Goal: Obtain resource: Download file/media

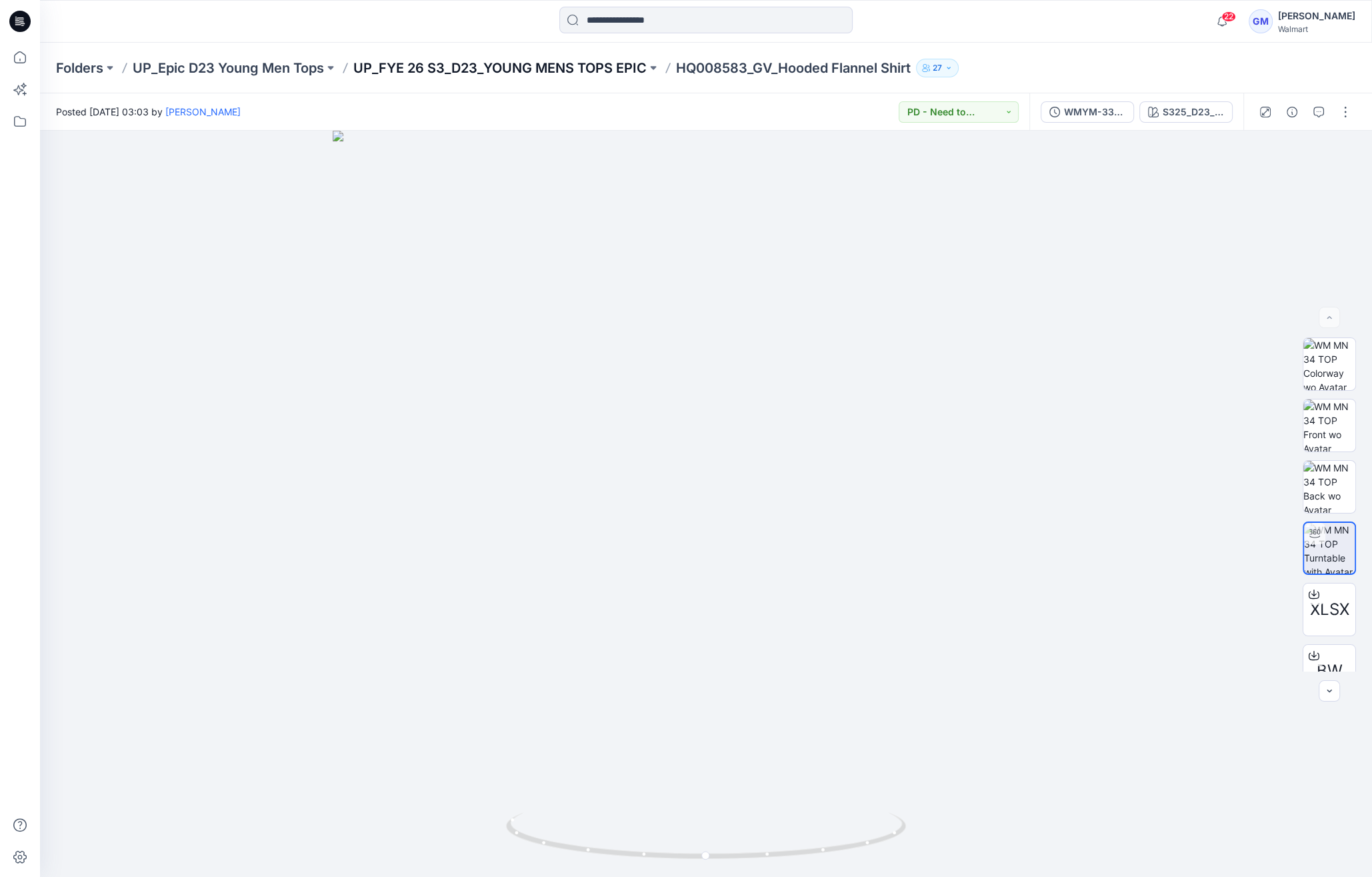
click at [576, 64] on p "UP_FYE 26 S3_D23_YOUNG MENS TOPS EPIC" at bounding box center [500, 68] width 293 height 18
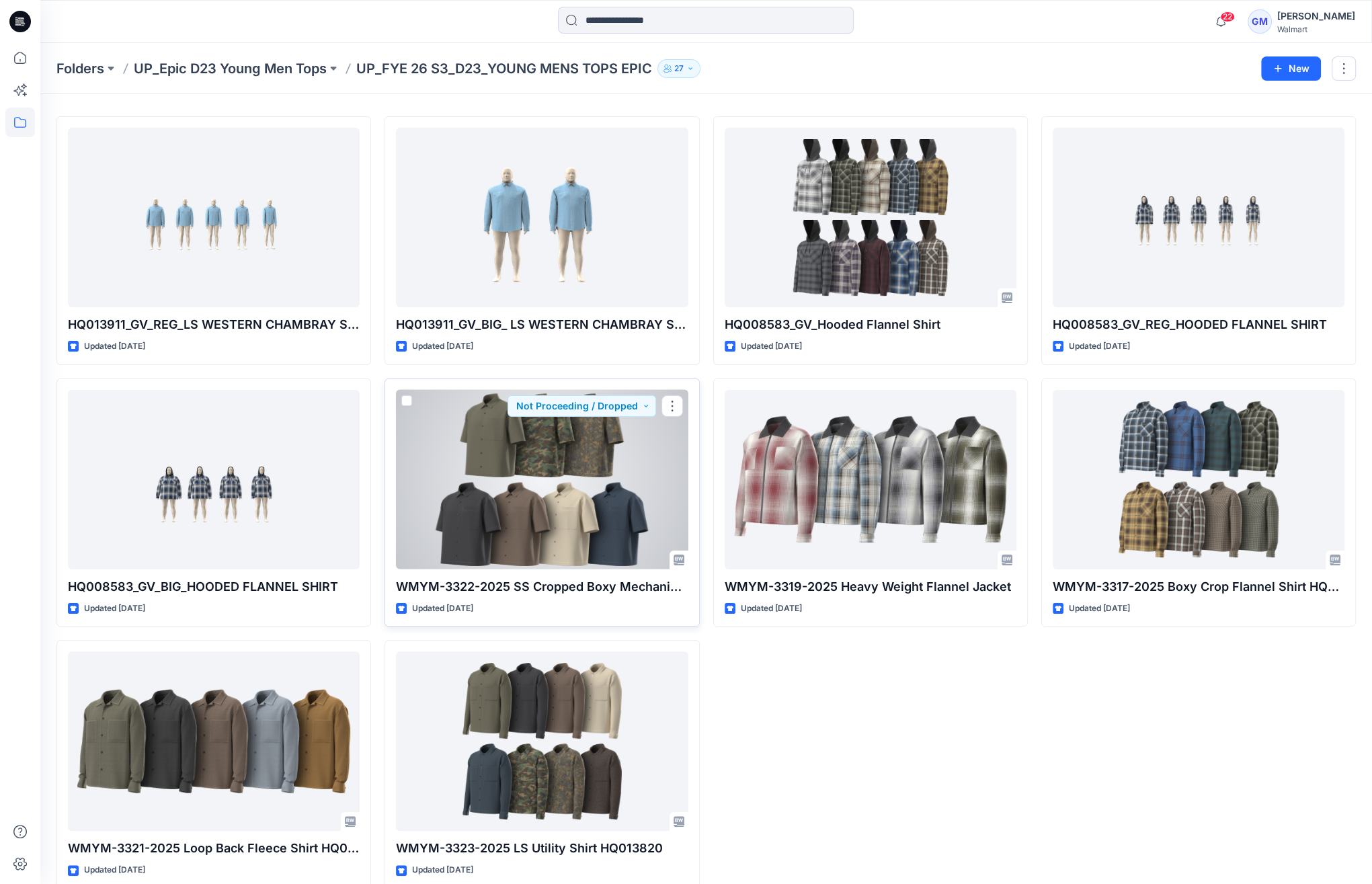
scroll to position [54, 0]
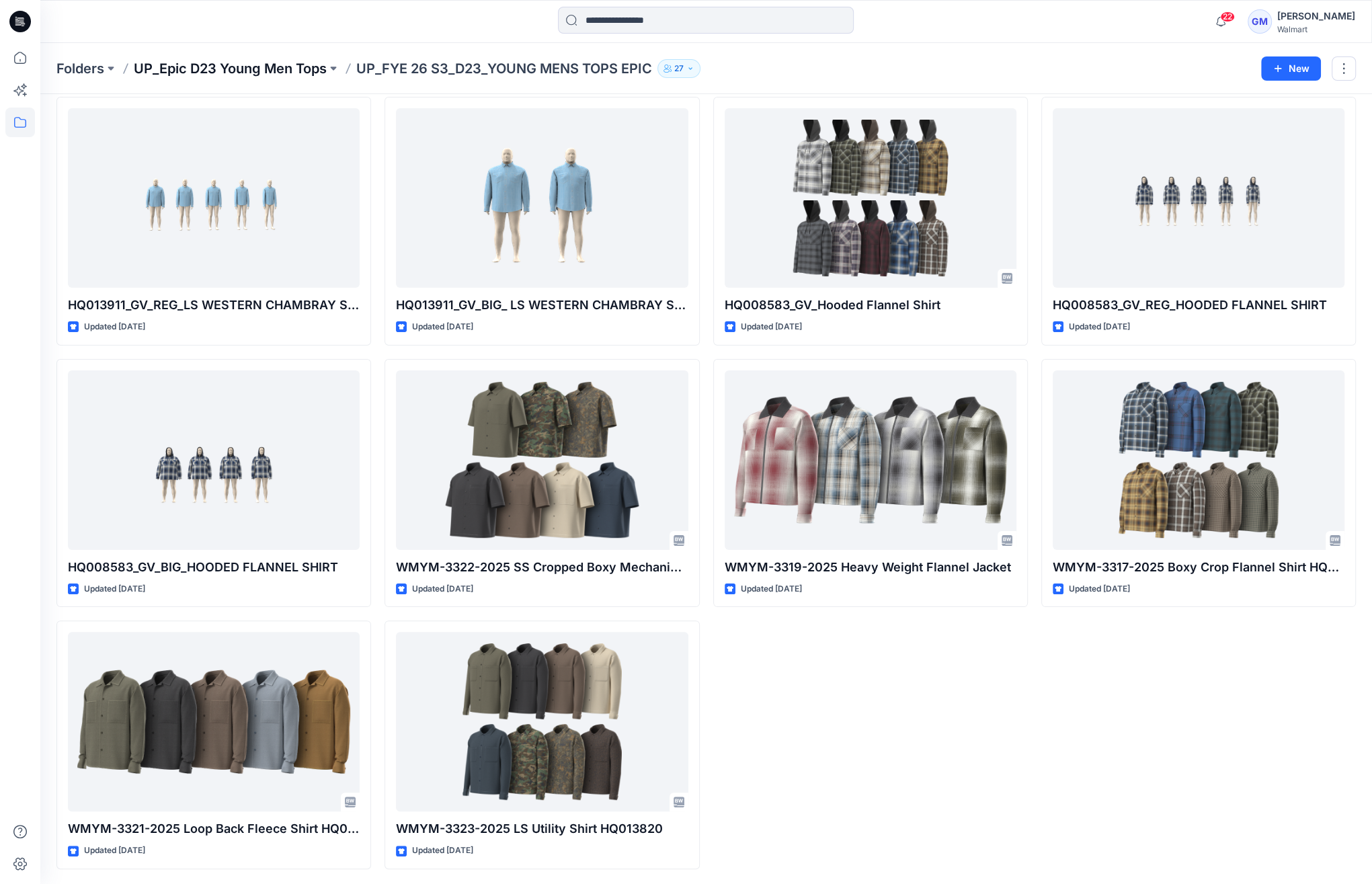
click at [275, 59] on p "UP_Epic D23 Young Men Tops" at bounding box center [230, 68] width 193 height 18
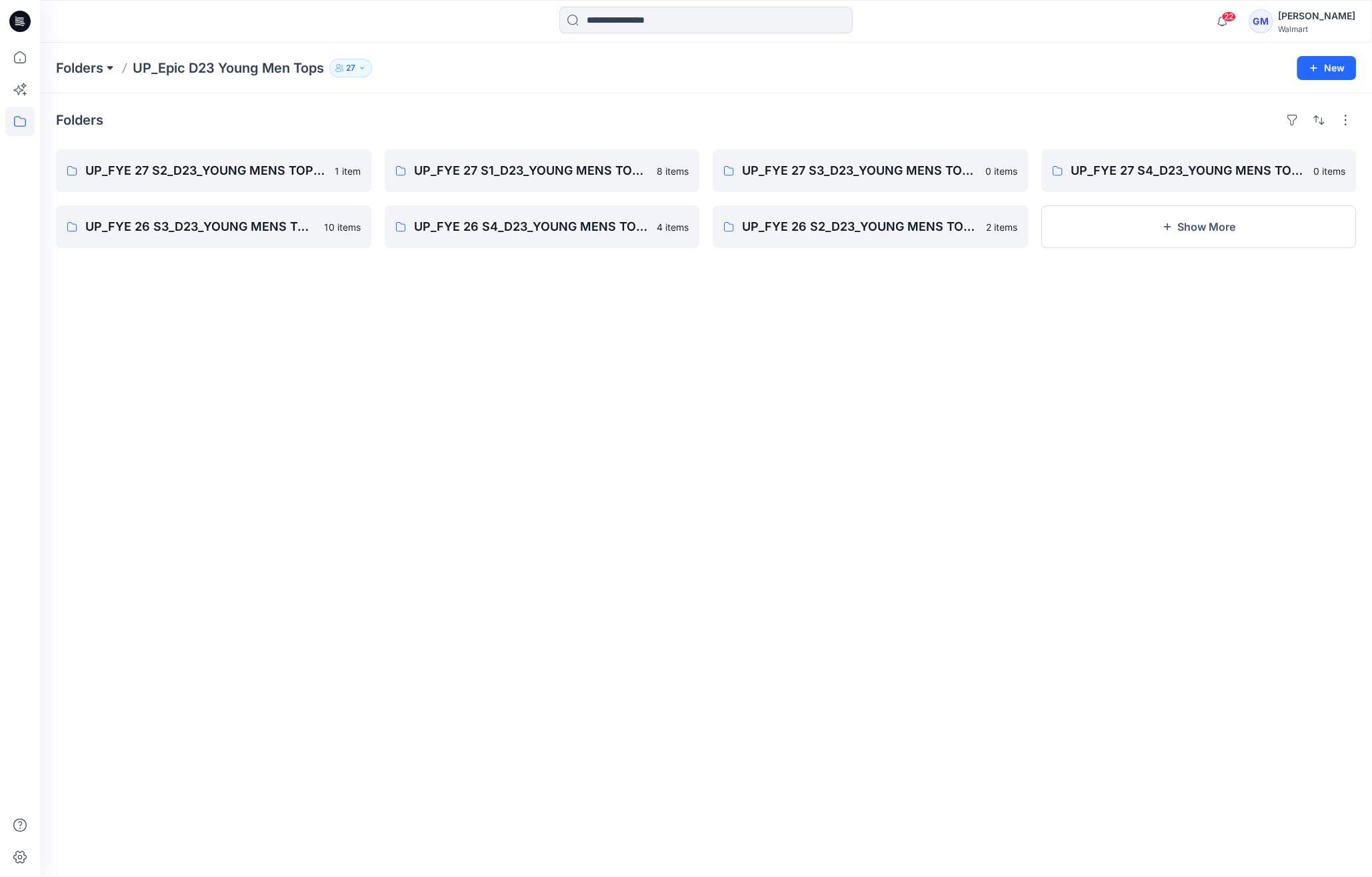
click at [104, 62] on button at bounding box center [110, 68] width 13 height 18
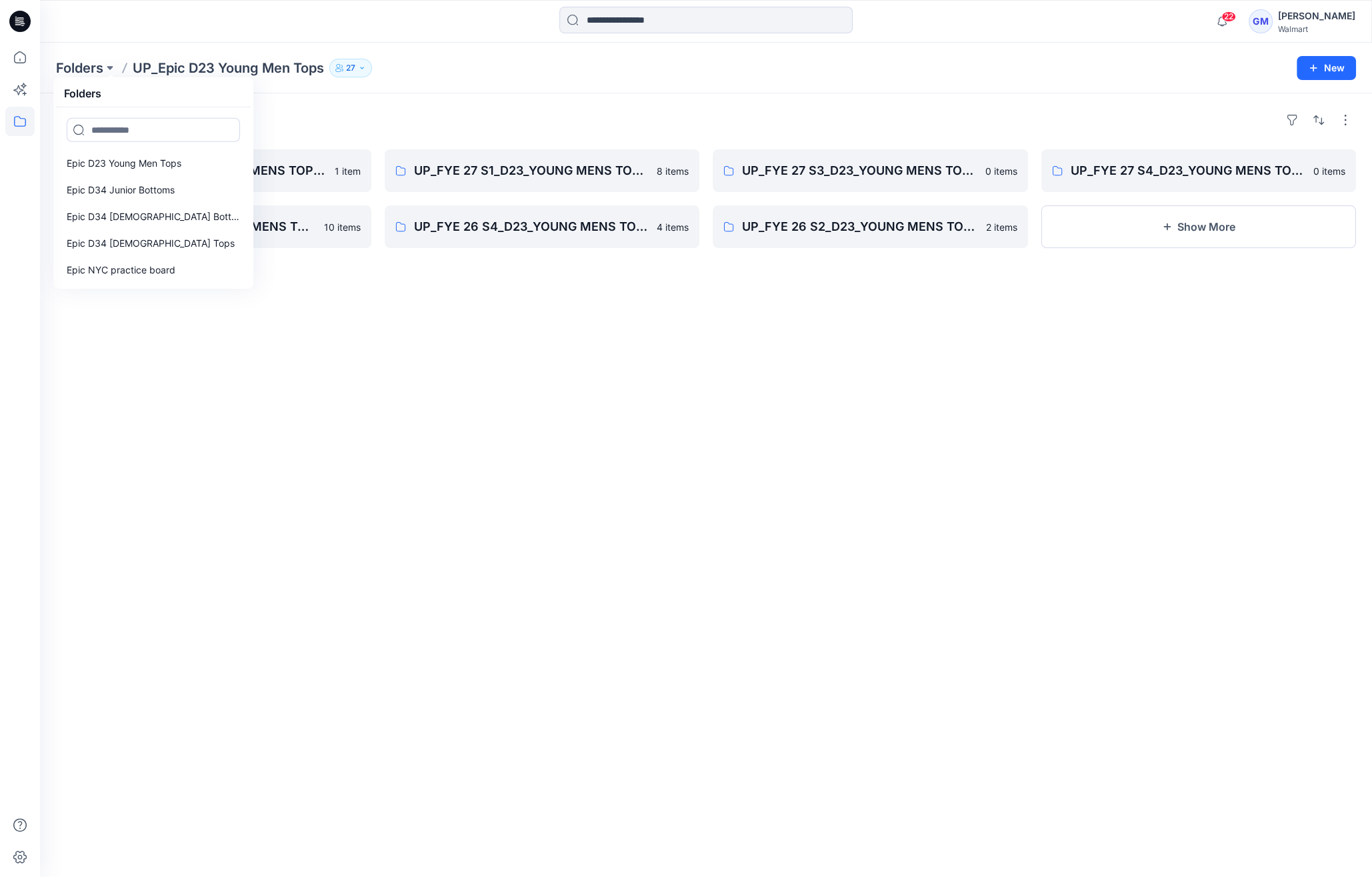
drag, startPoint x: 442, startPoint y: 500, endPoint x: 301, endPoint y: 279, distance: 262.1
click at [444, 500] on div "Folders UP_FYE 27 S2_D23_YOUNG MENS TOPS EPIC 1 item UP_FYE 26 S3_D23_YOUNG MEN…" at bounding box center [706, 485] width 1332 height 784
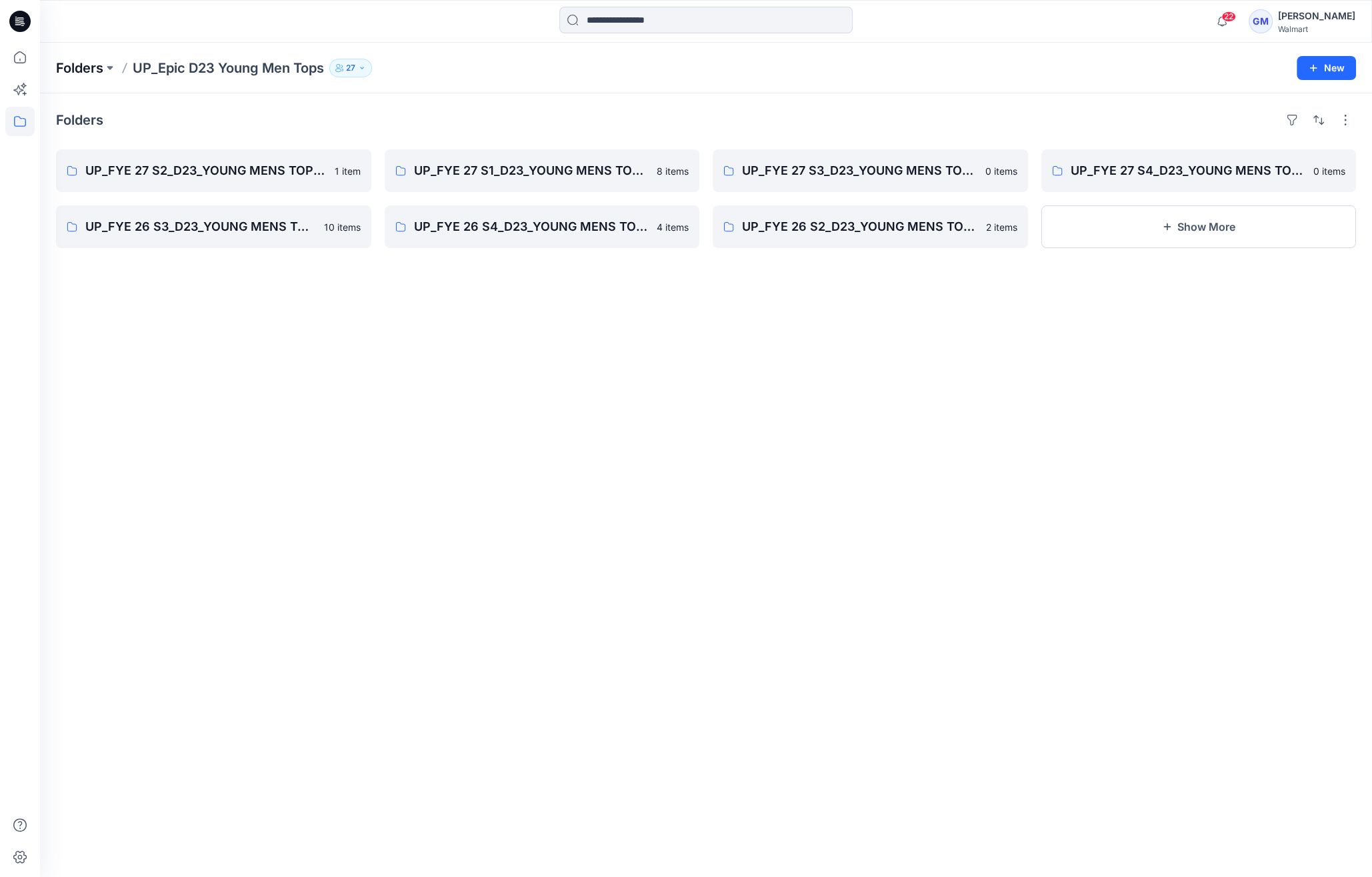
click at [96, 68] on p "Folders" at bounding box center [79, 68] width 48 height 18
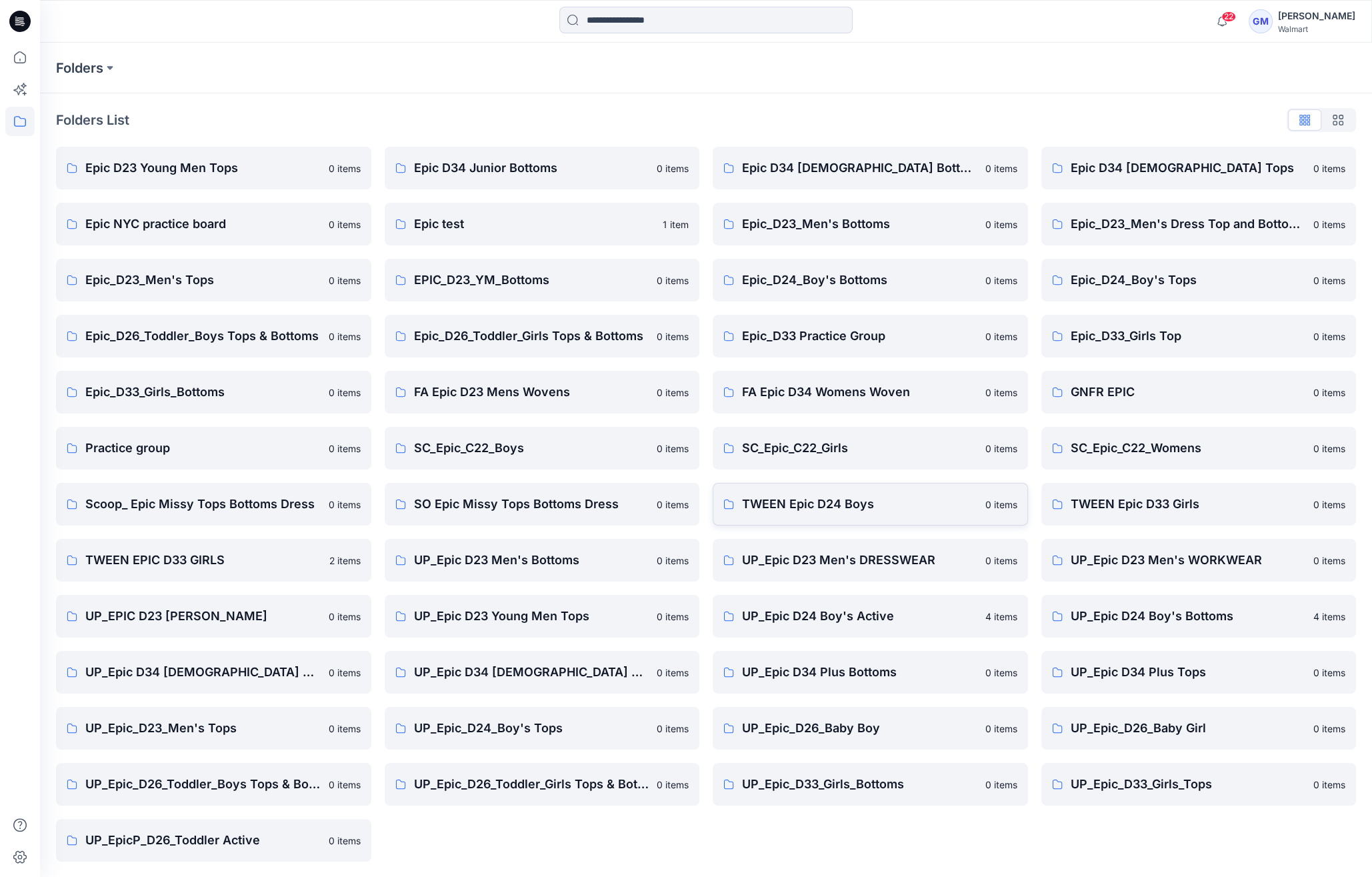
click at [801, 509] on p "TWEEN Epic D24 Boys" at bounding box center [859, 503] width 236 height 18
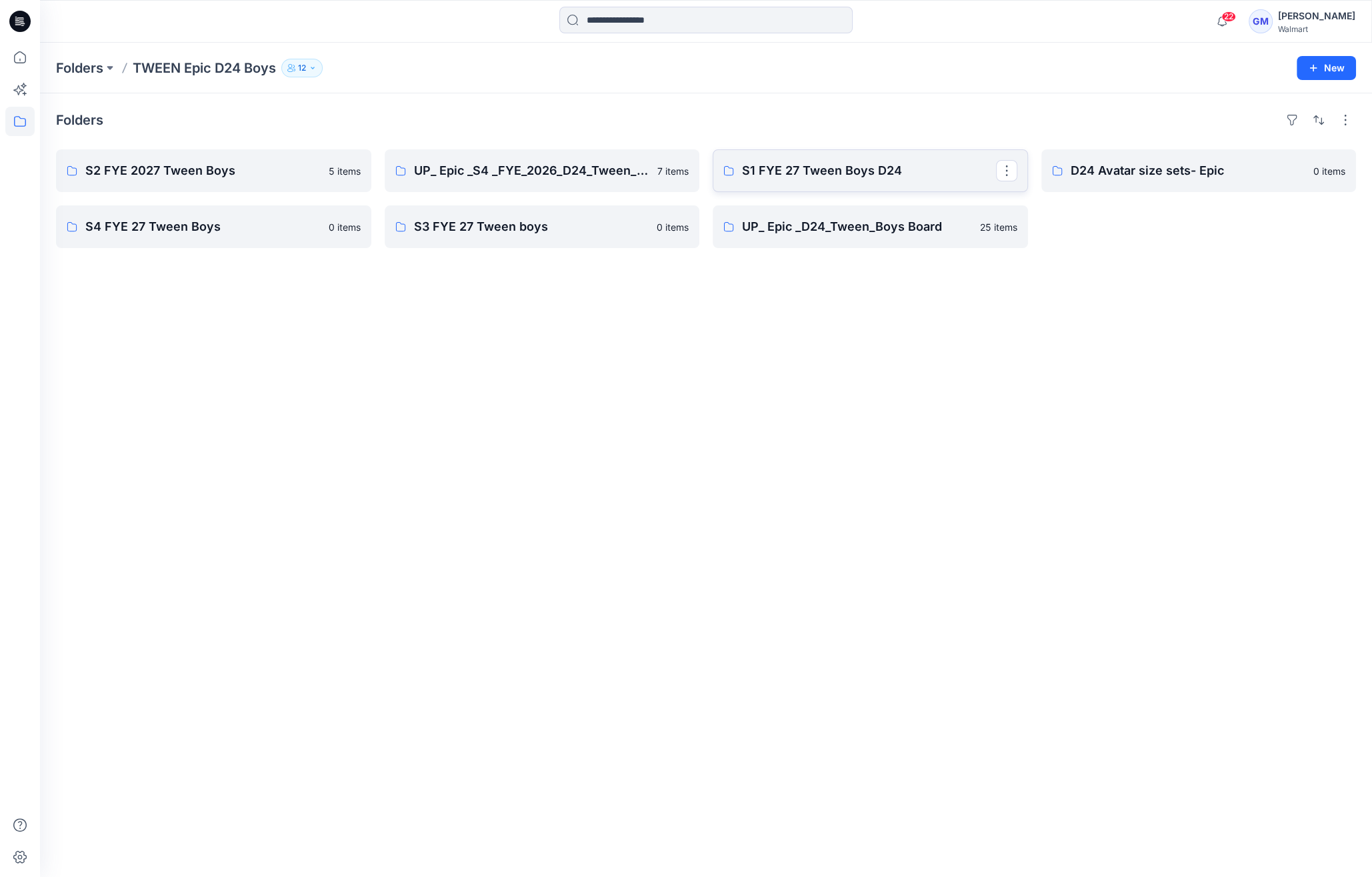
click at [883, 164] on p "S1 FYE 27 Tween Boys D24" at bounding box center [869, 170] width 254 height 18
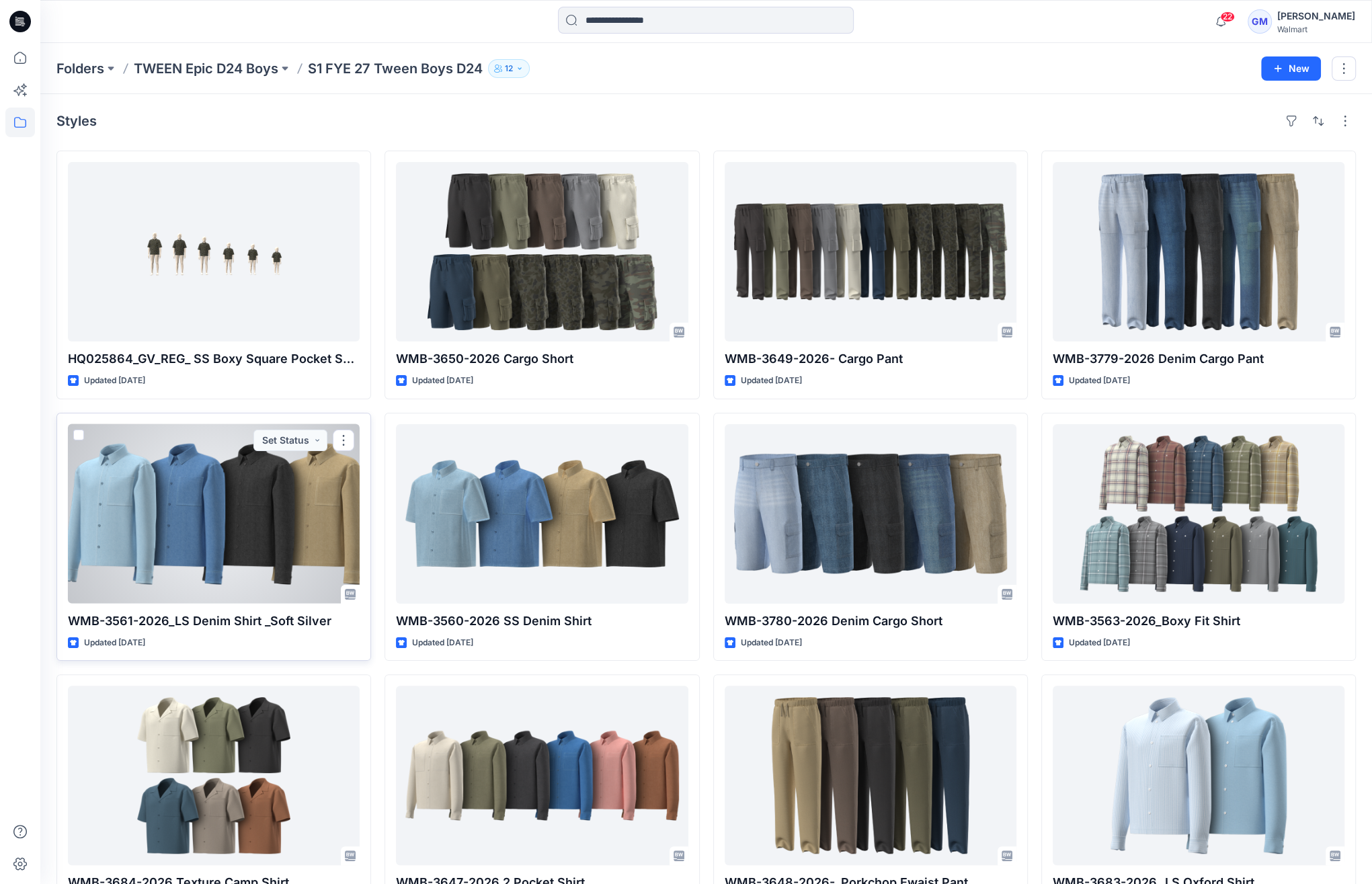
click at [127, 509] on div at bounding box center [214, 513] width 292 height 180
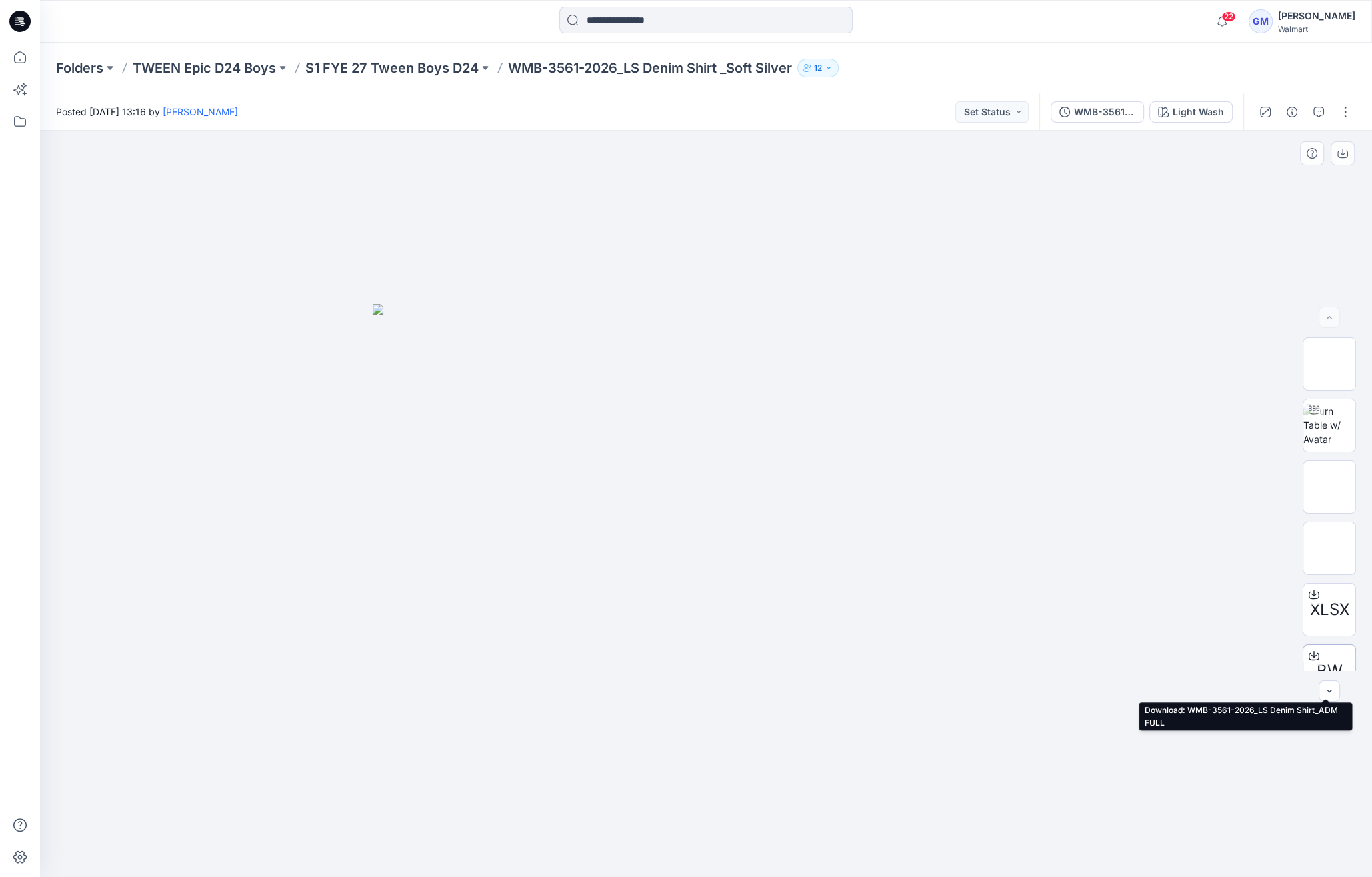
click at [1310, 654] on icon at bounding box center [1314, 655] width 11 height 11
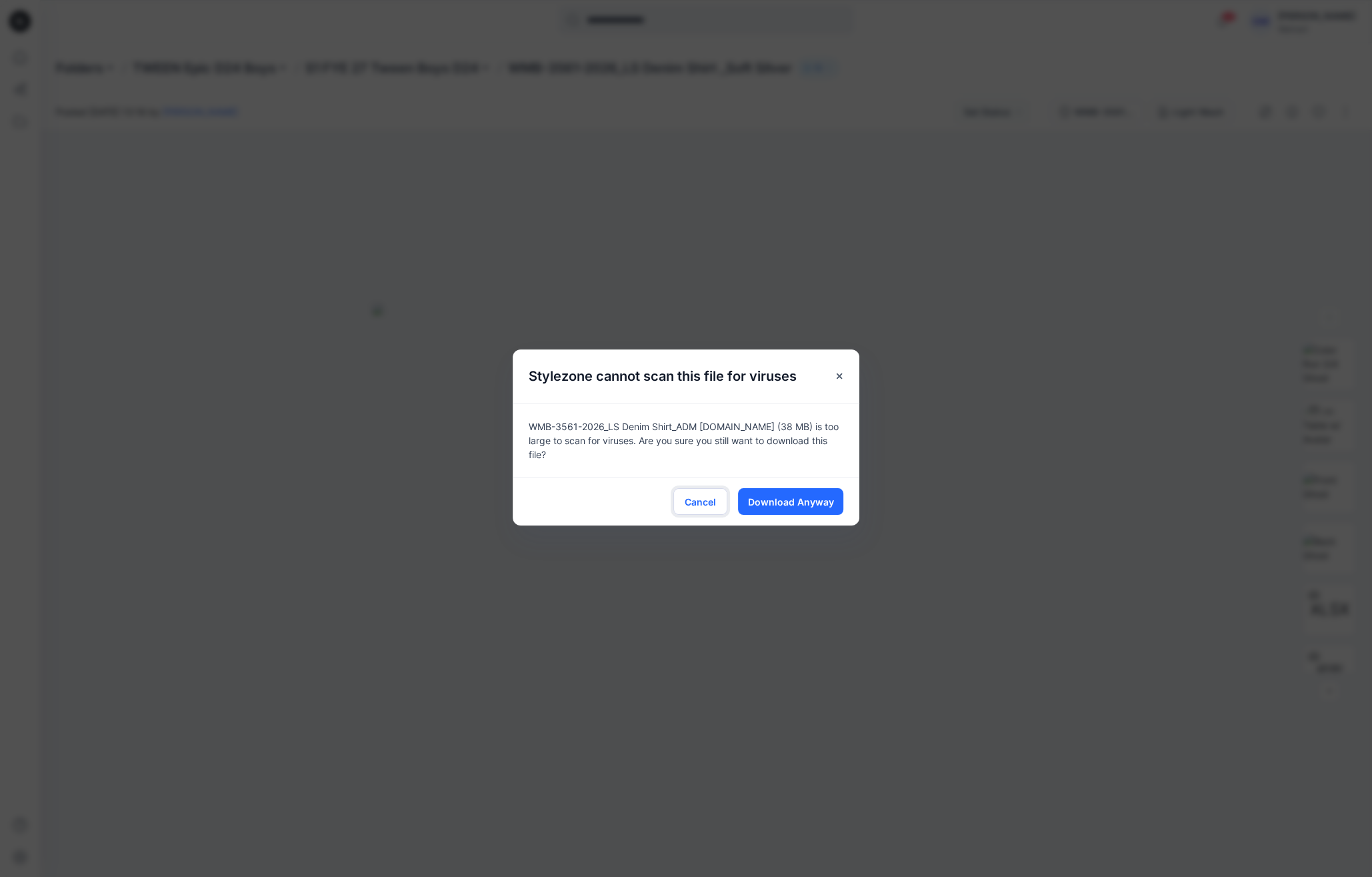
click at [683, 500] on button "Cancel" at bounding box center [701, 501] width 54 height 26
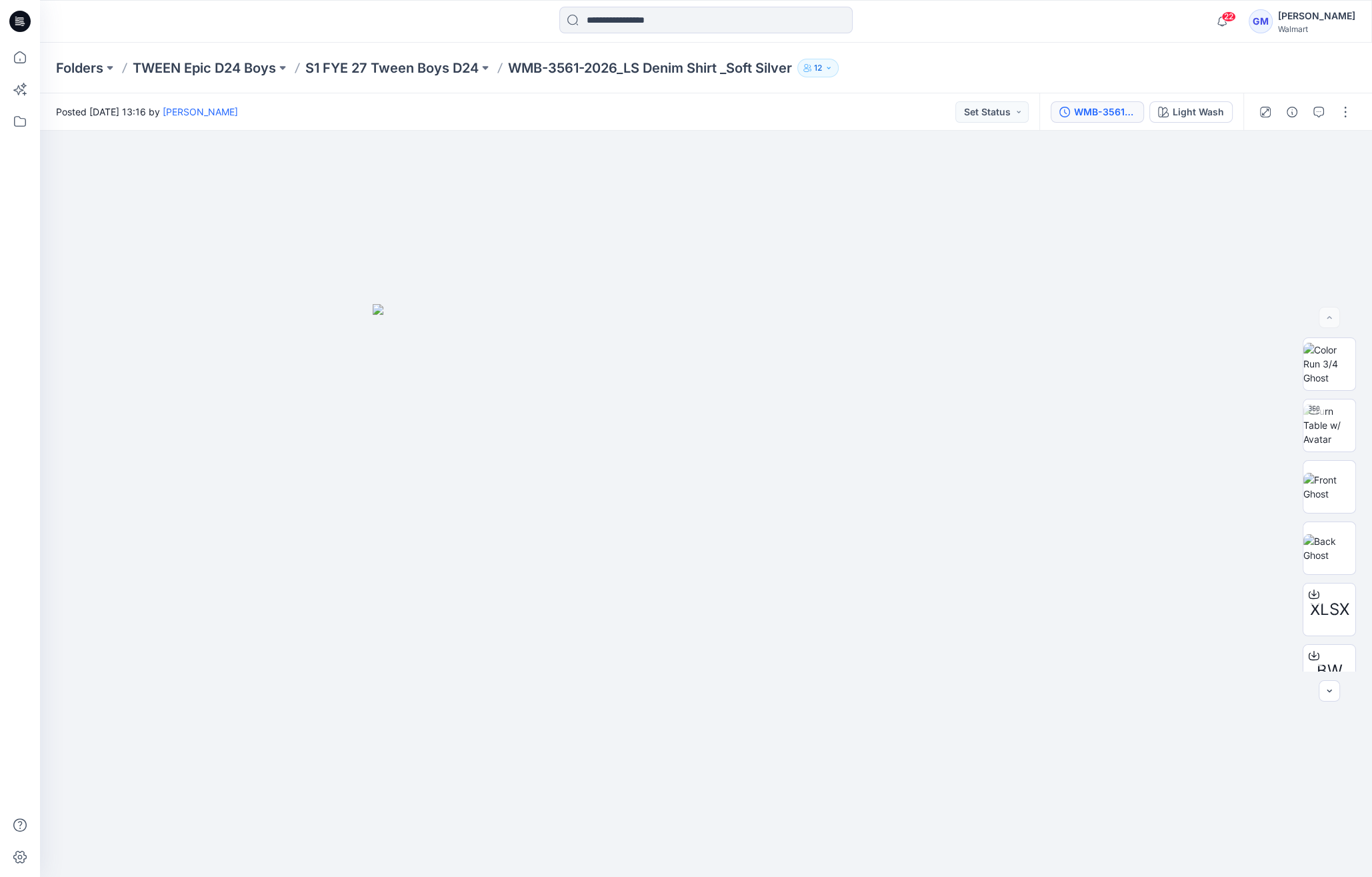
drag, startPoint x: 1097, startPoint y: 100, endPoint x: 1106, endPoint y: 117, distance: 19.2
click at [1097, 101] on div "WMB-3561-2026_LS Denim Shirt_ADM FULL Light Wash" at bounding box center [1141, 112] width 204 height 37
click at [1106, 117] on div "WMB-3561-2026_LS Denim Shirt_ADM FULL" at bounding box center [1105, 112] width 62 height 15
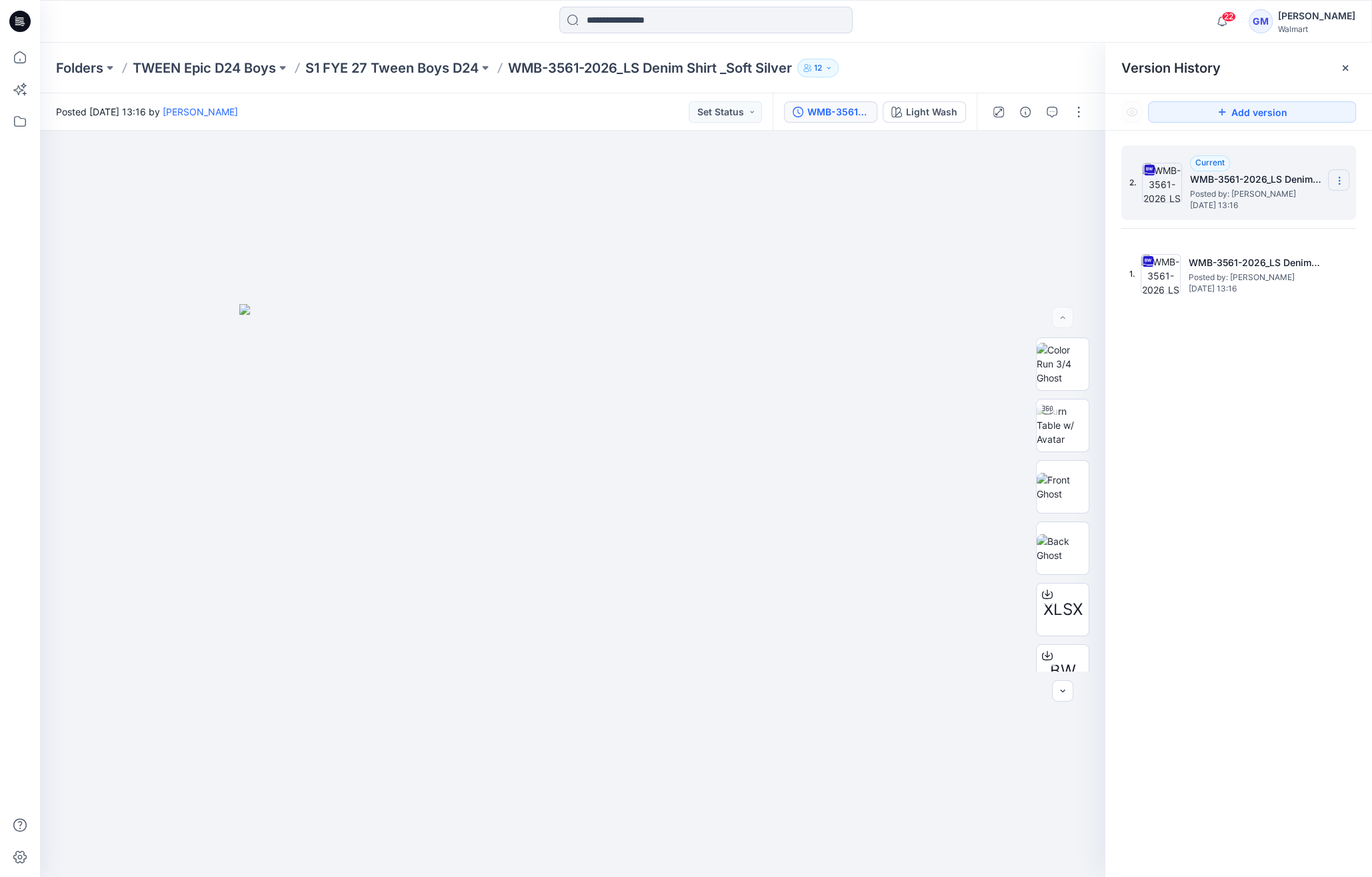
click at [1336, 176] on icon at bounding box center [1339, 181] width 11 height 11
click at [1305, 210] on span "Download Source BW File" at bounding box center [1271, 207] width 112 height 16
click at [1059, 429] on img at bounding box center [1062, 425] width 52 height 42
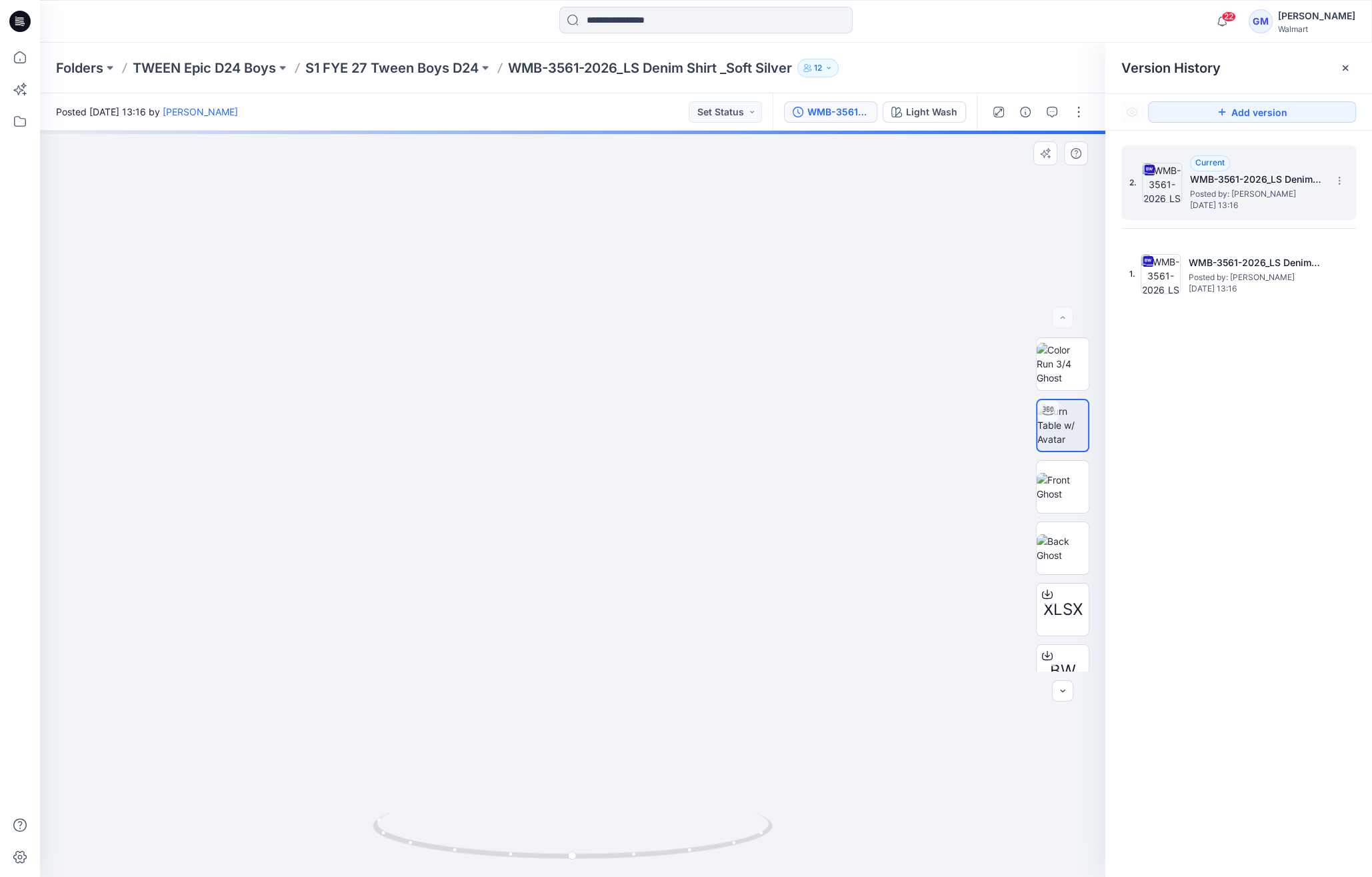
drag, startPoint x: 814, startPoint y: 432, endPoint x: 596, endPoint y: 459, distance: 219.7
click at [597, 449] on img at bounding box center [569, 430] width 1070 height 893
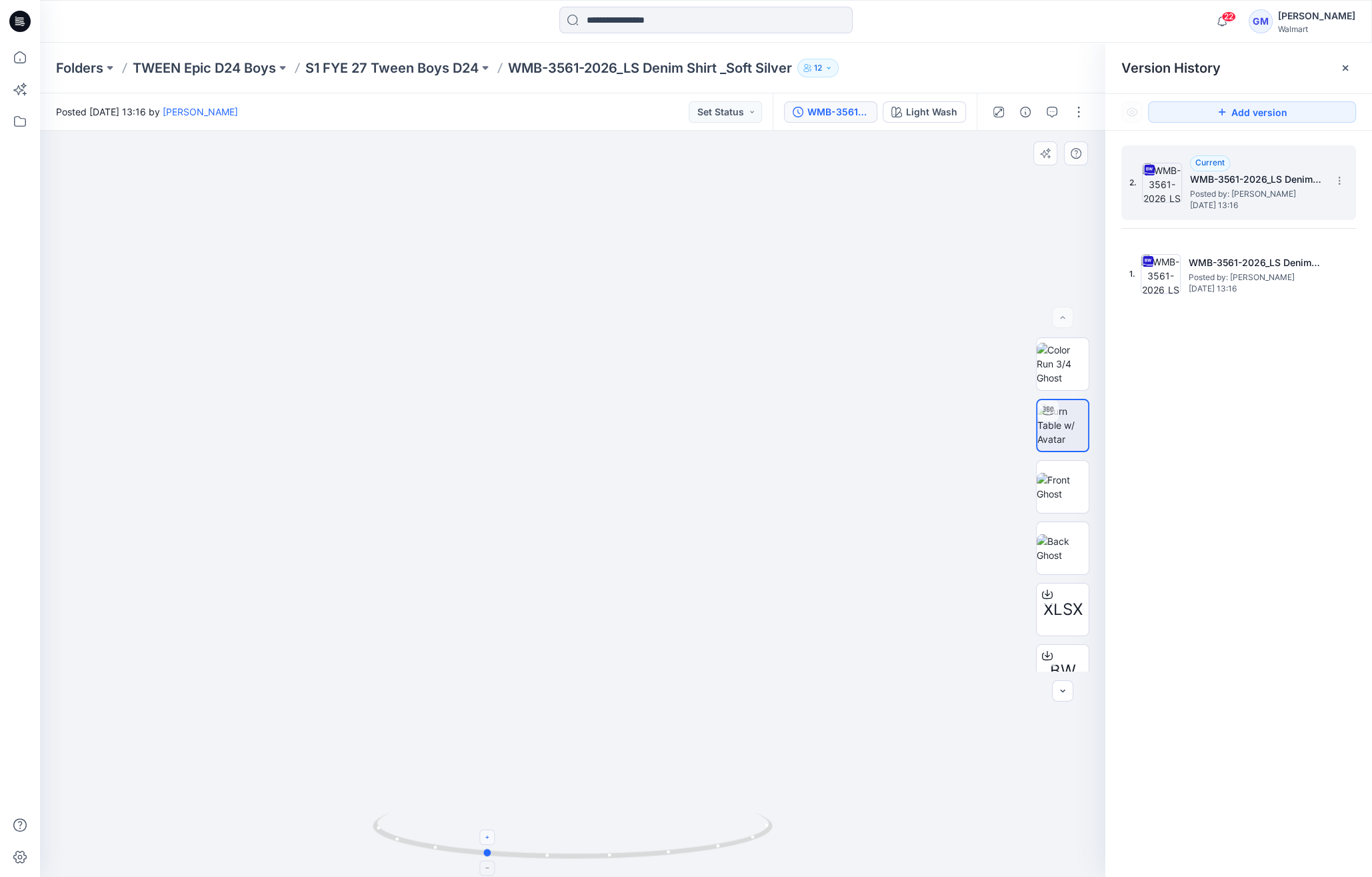
drag, startPoint x: 572, startPoint y: 856, endPoint x: 484, endPoint y: 835, distance: 90.5
click at [484, 835] on icon at bounding box center [574, 837] width 404 height 50
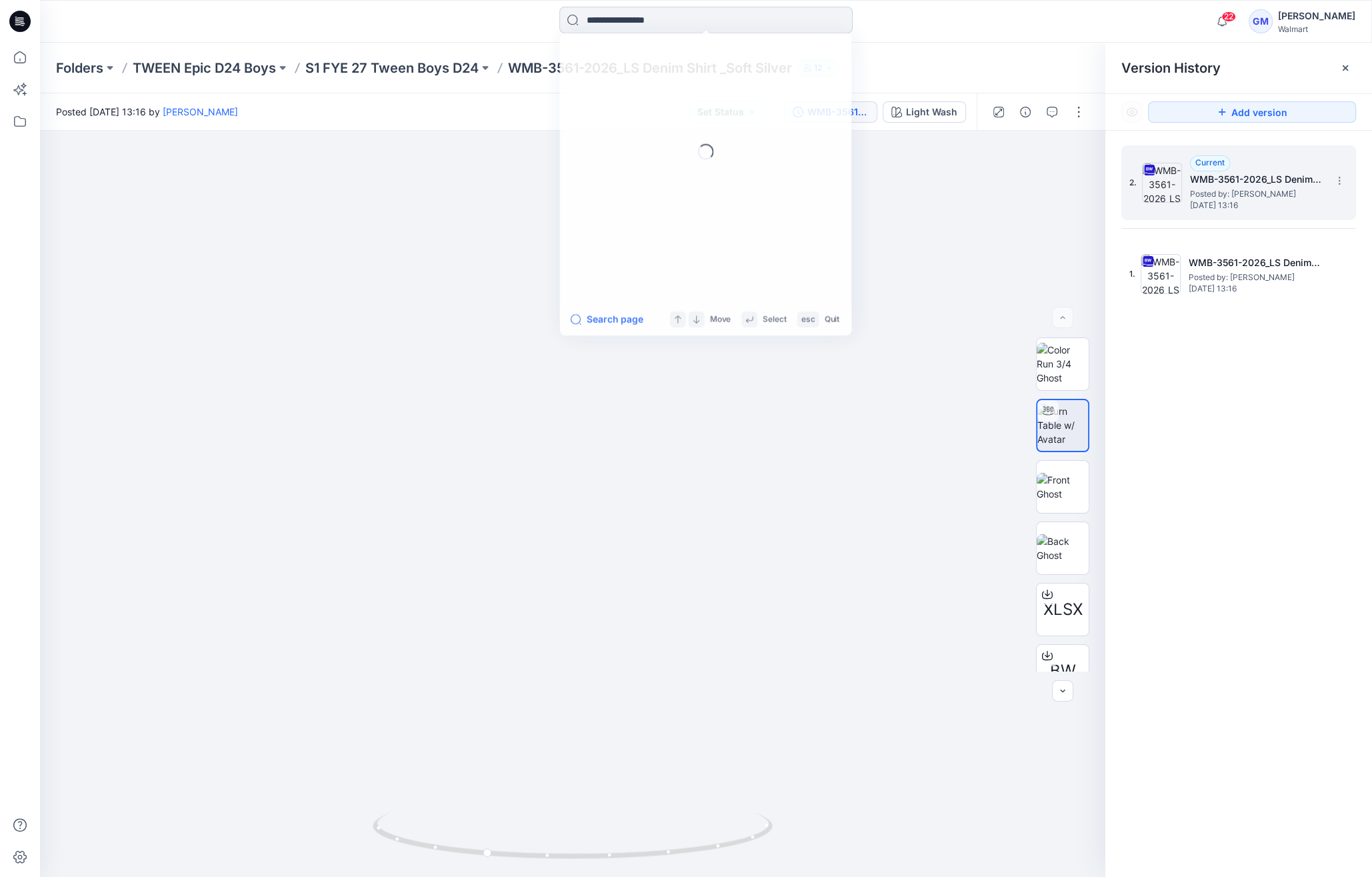
click at [709, 29] on input at bounding box center [706, 20] width 293 height 26
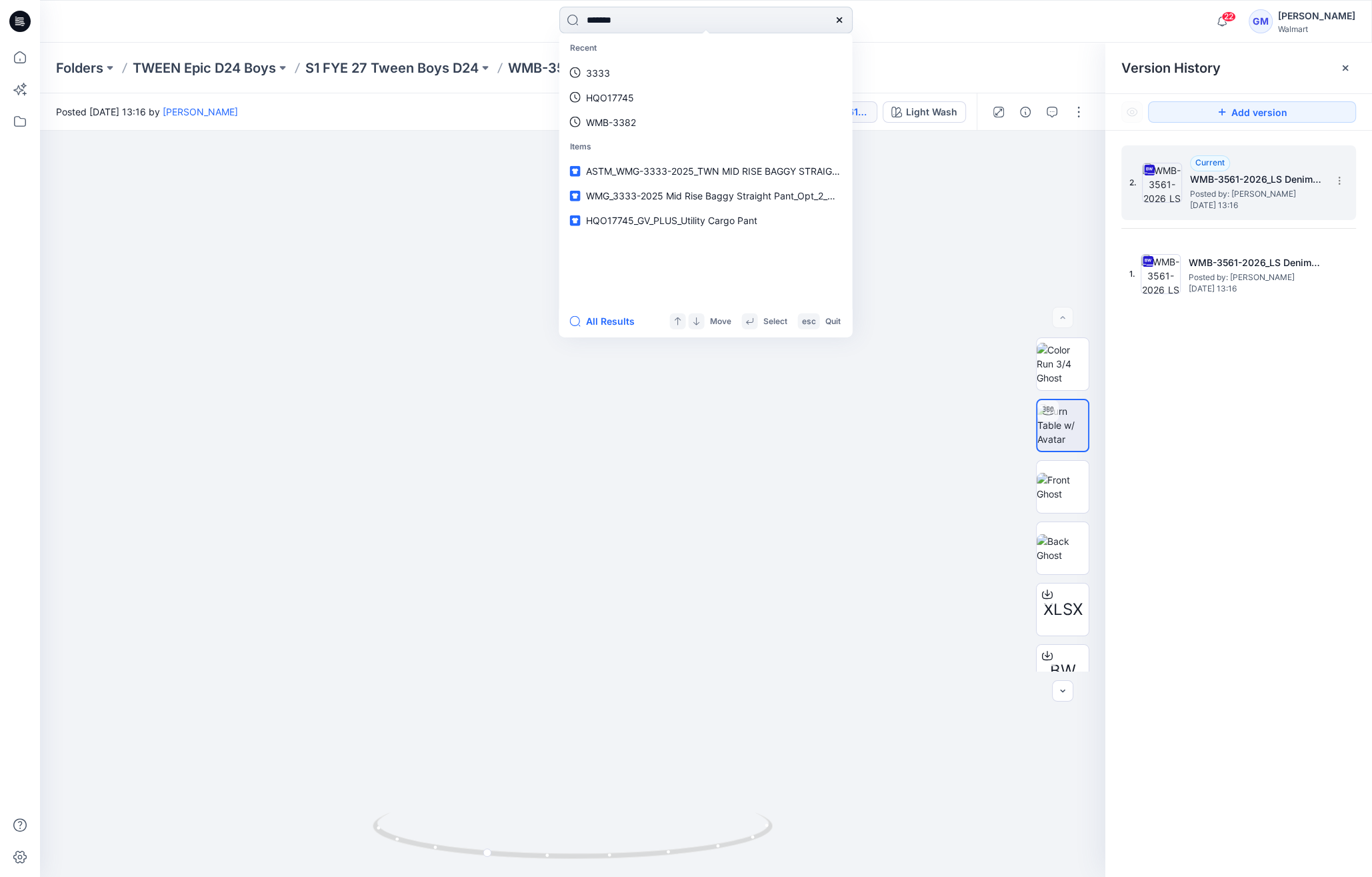
type input "********"
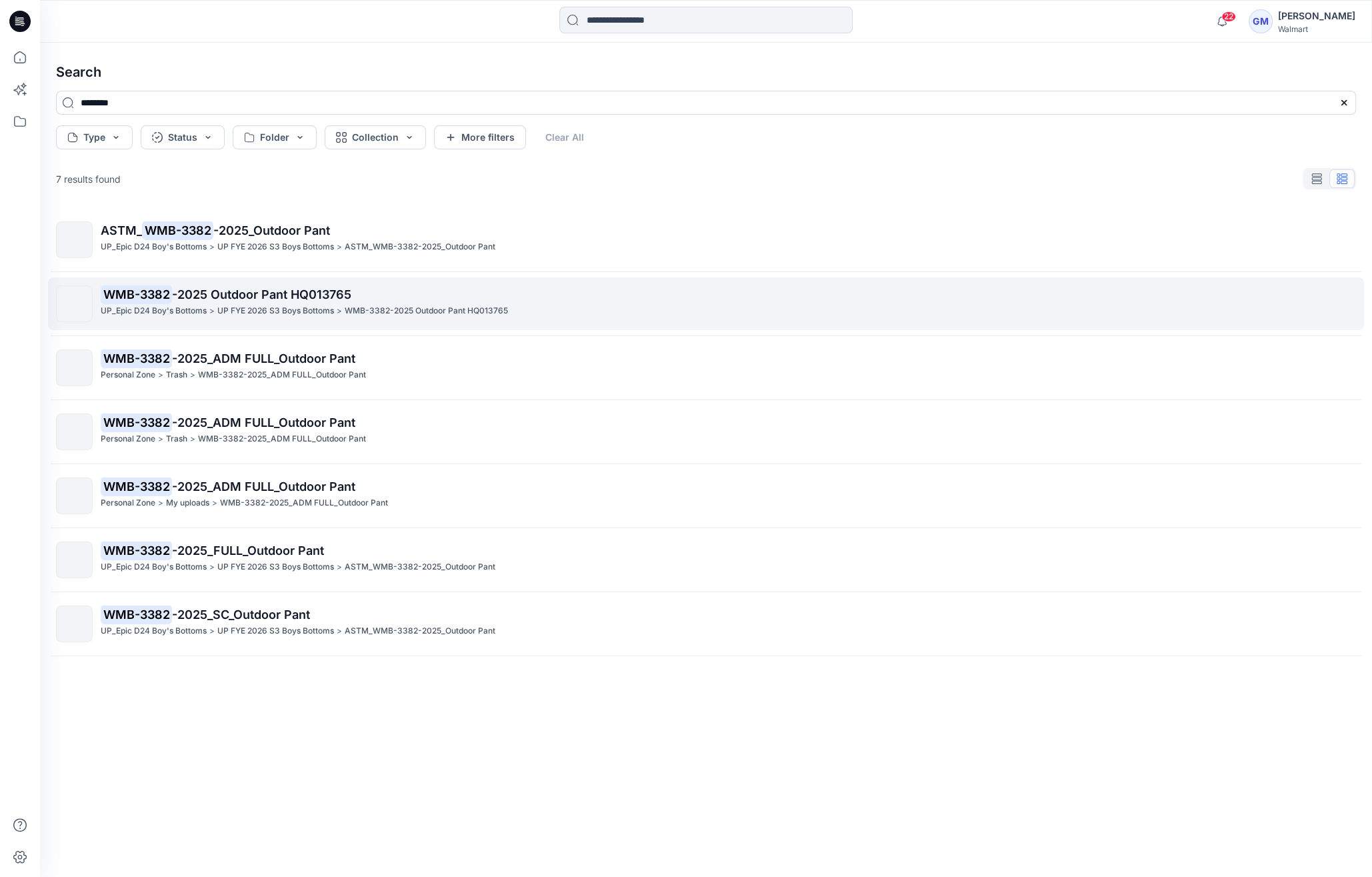
click at [225, 315] on p "UP FYE 2026 S3 Boys Bottoms" at bounding box center [275, 310] width 117 height 14
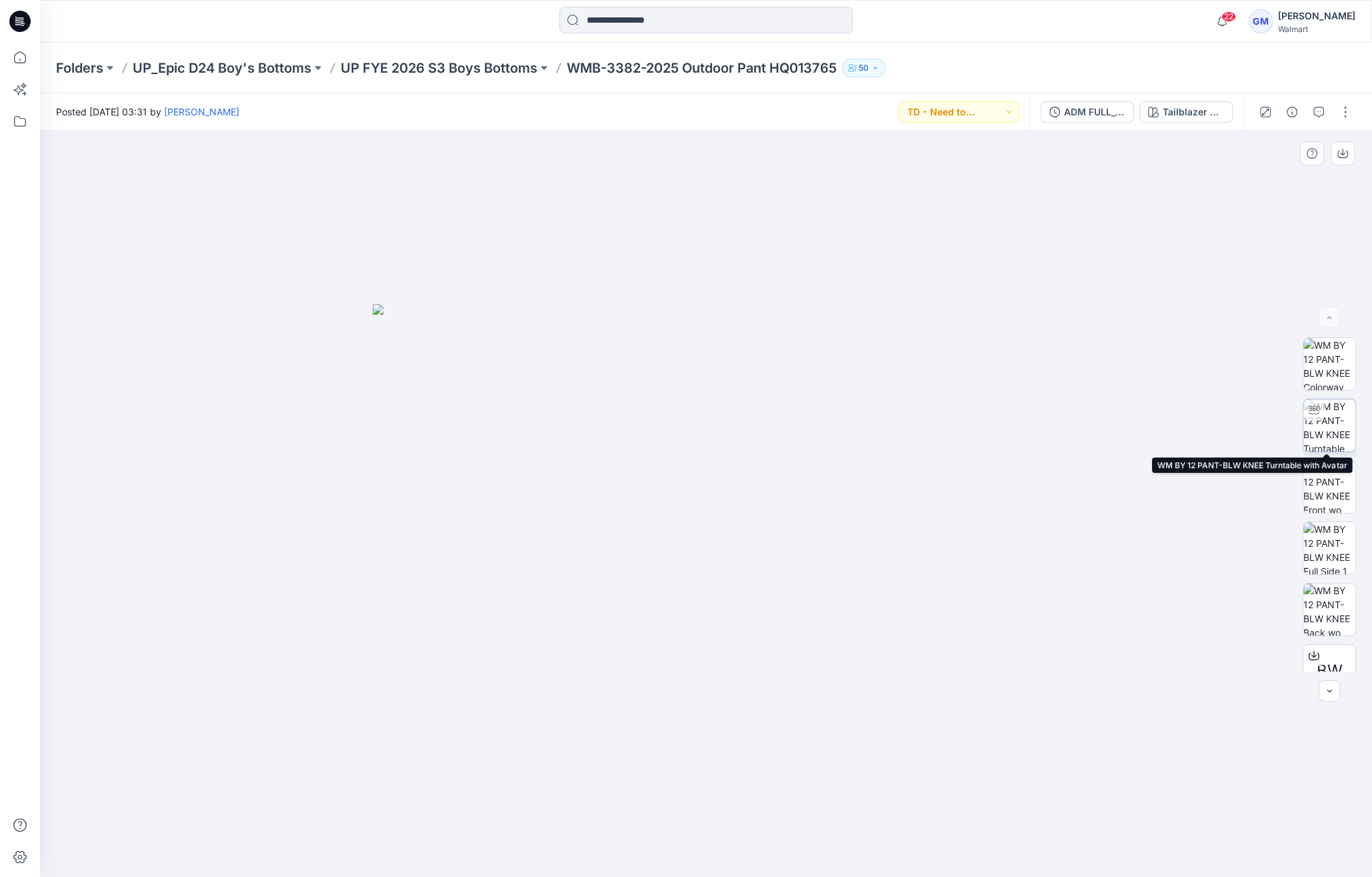
click at [1309, 407] on icon at bounding box center [1314, 410] width 11 height 9
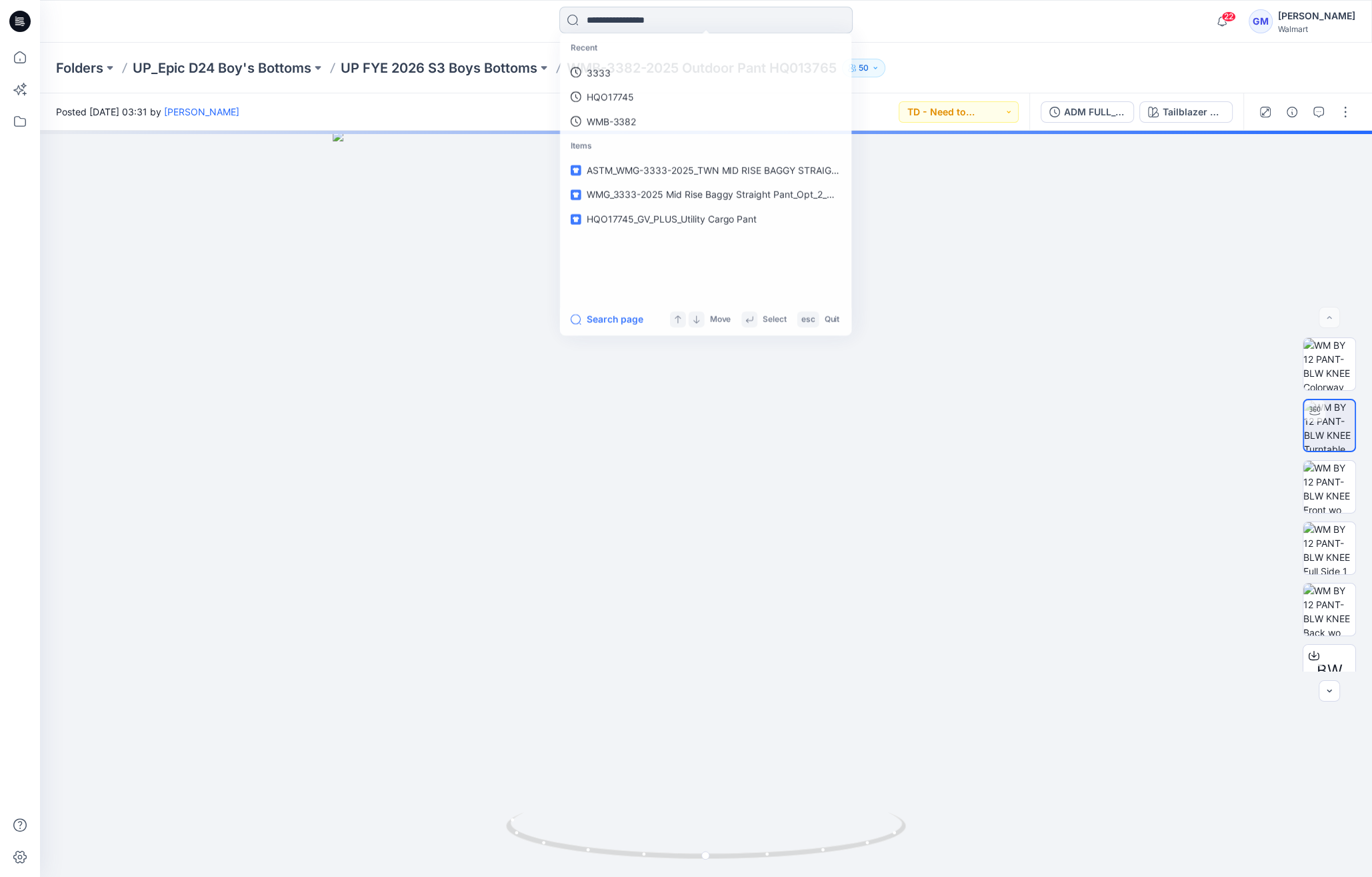
drag, startPoint x: 632, startPoint y: 10, endPoint x: 636, endPoint y: 20, distance: 10.8
click at [632, 11] on input at bounding box center [706, 20] width 293 height 26
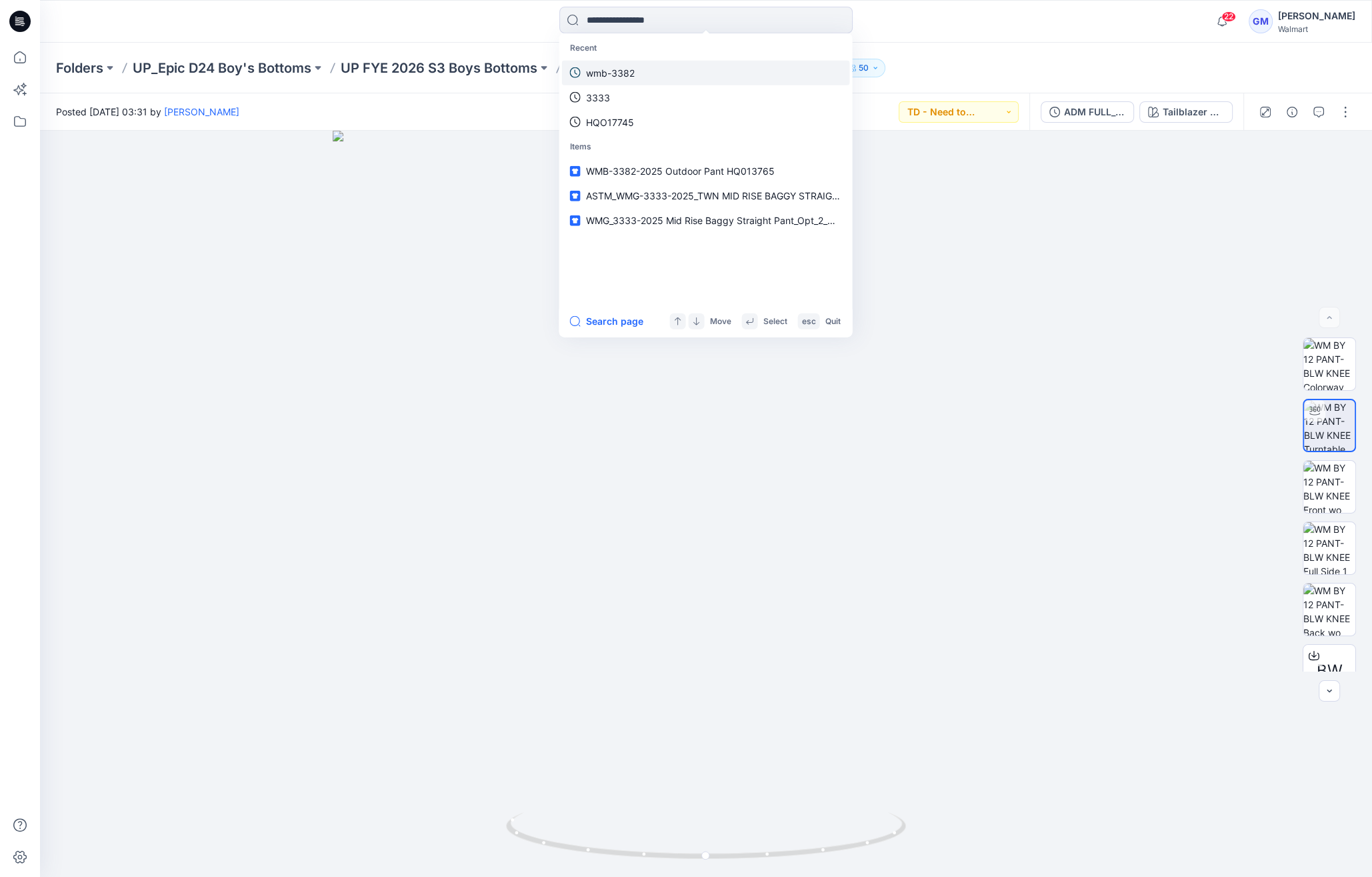
click at [633, 71] on p "wmb-3382" at bounding box center [610, 72] width 48 height 14
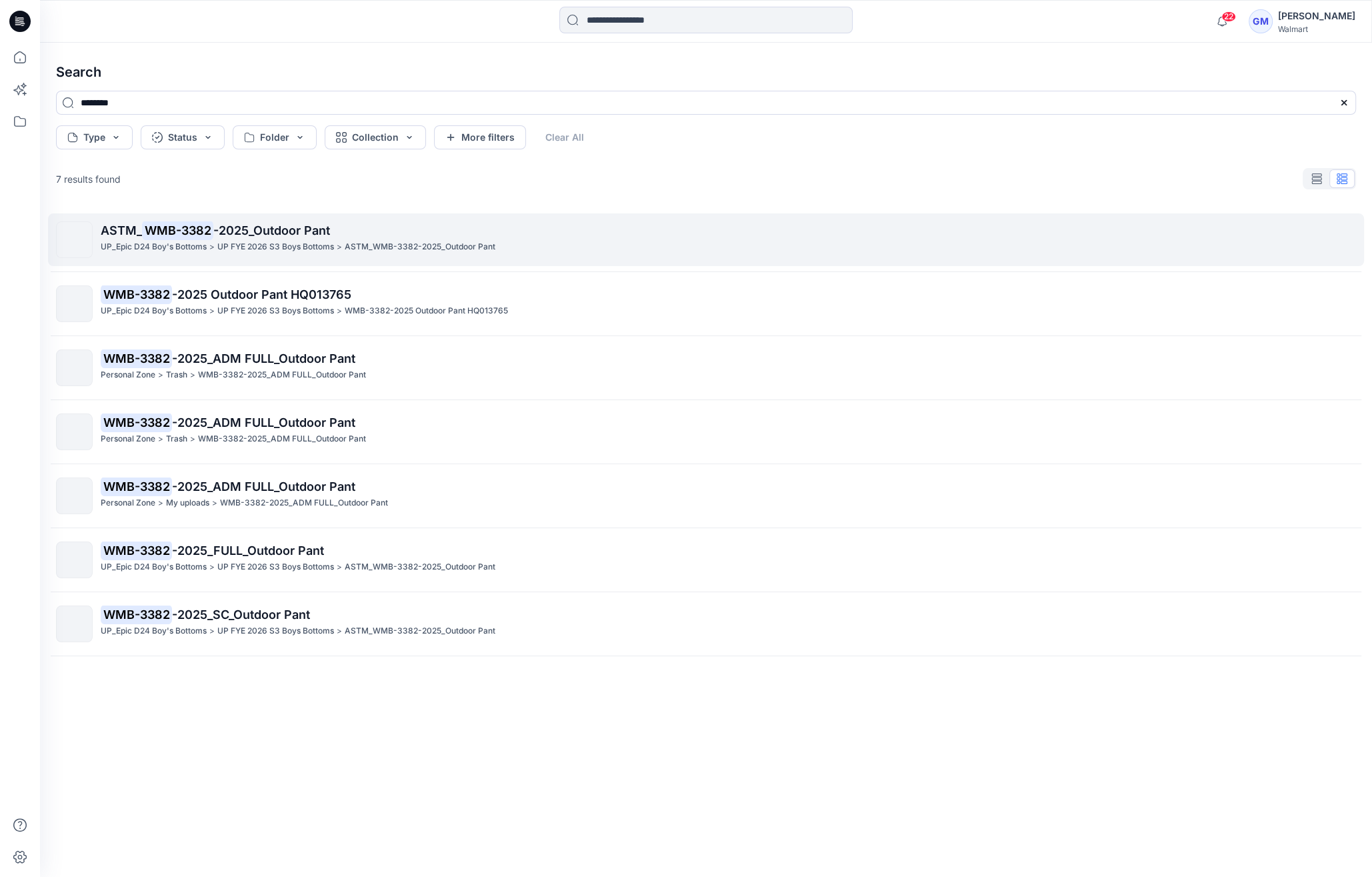
click at [322, 247] on p "UP FYE 2026 S3 Boys Bottoms" at bounding box center [275, 247] width 117 height 14
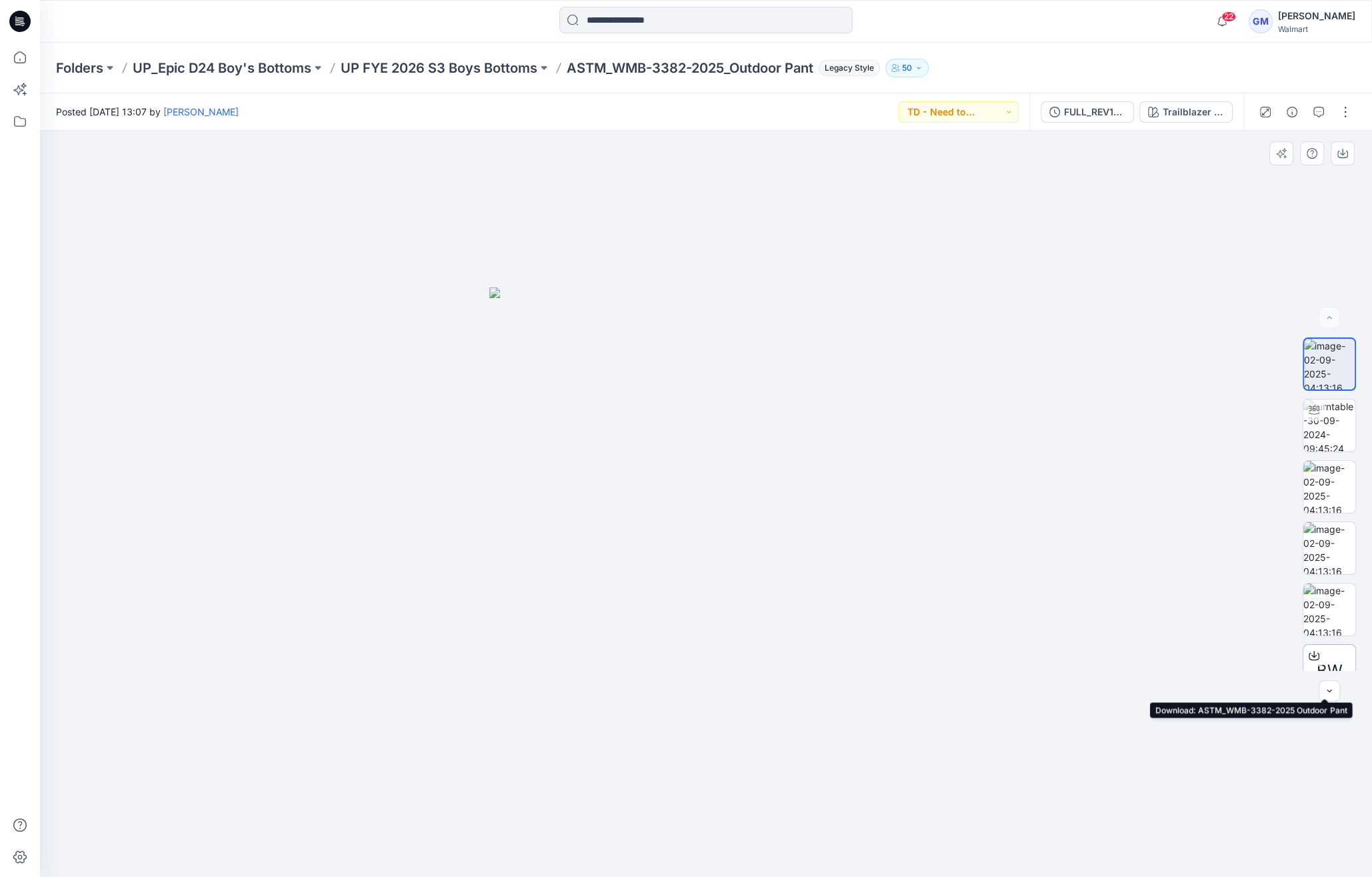
scroll to position [87, 0]
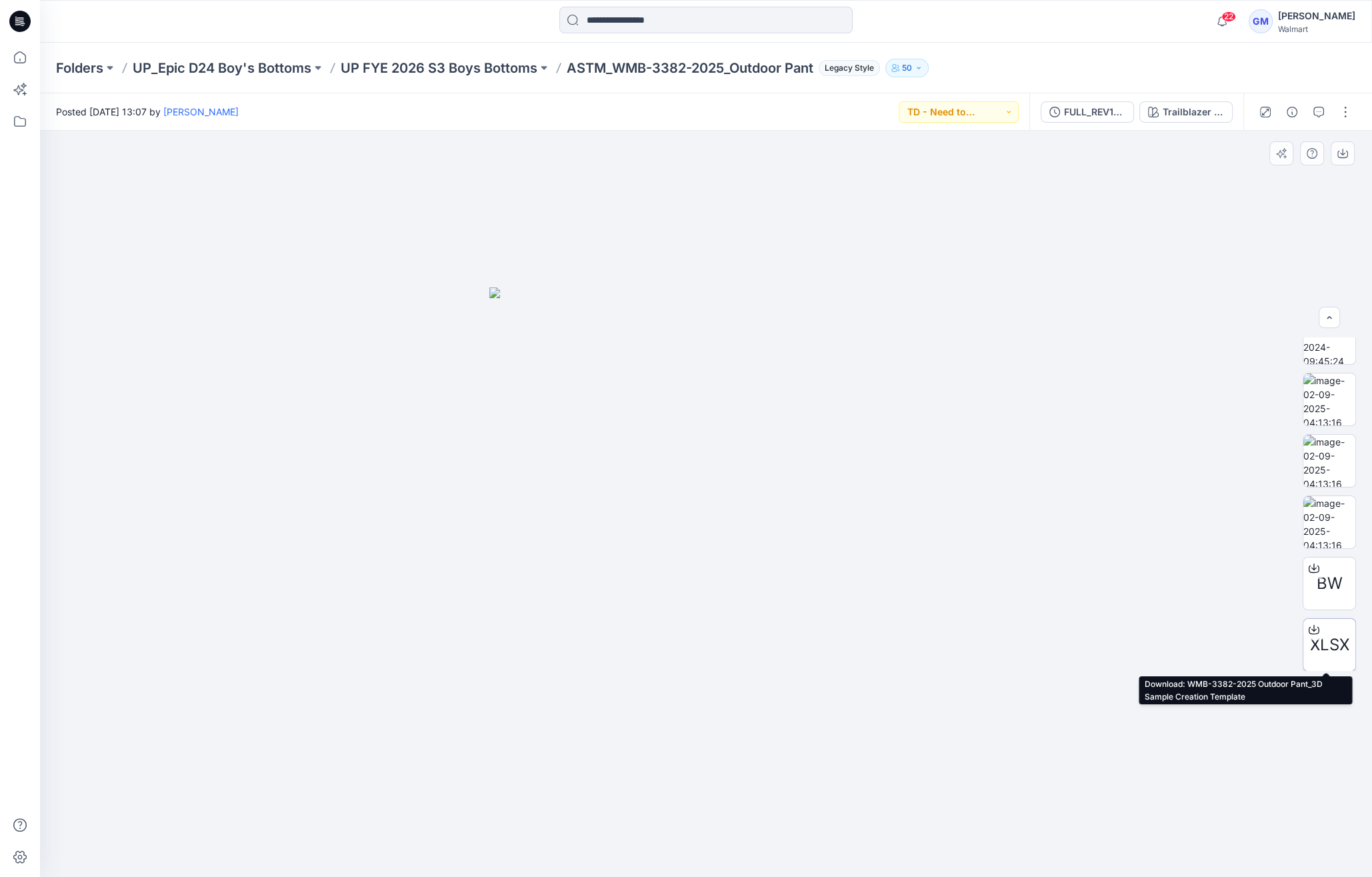
click at [1309, 625] on icon at bounding box center [1314, 629] width 11 height 11
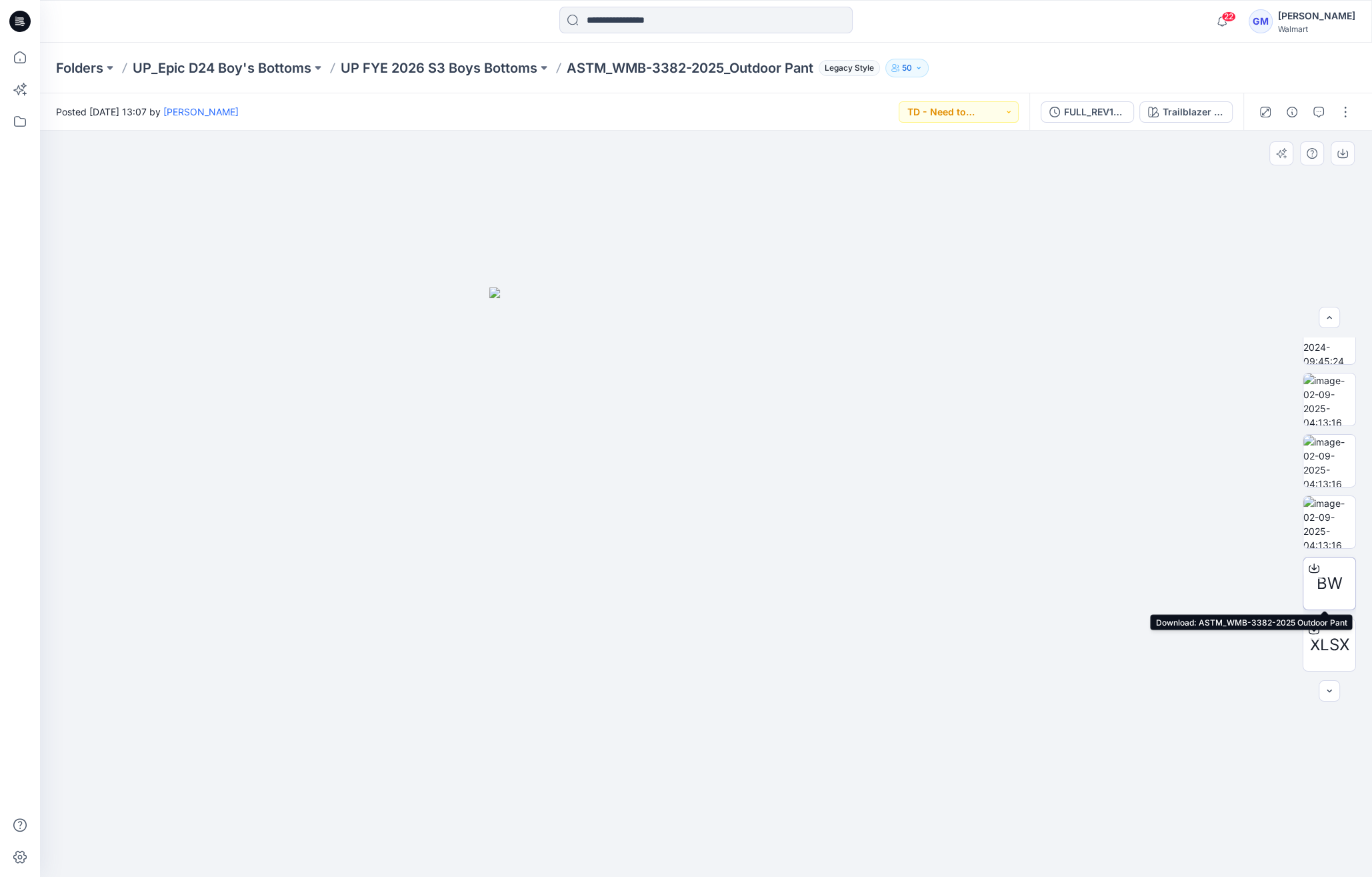
click at [1318, 578] on span "BW" at bounding box center [1329, 583] width 26 height 24
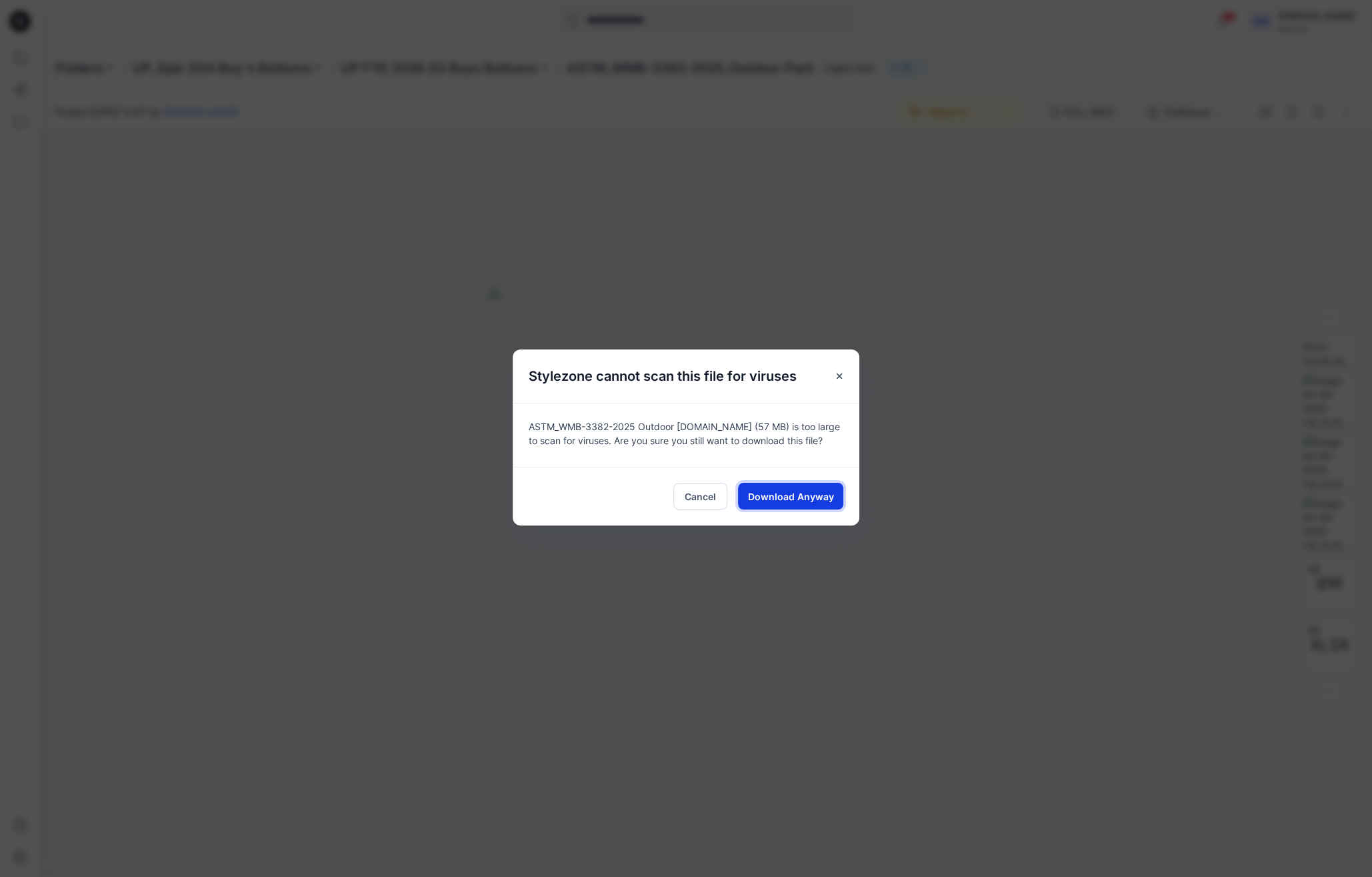
click at [782, 492] on span "Download Anyway" at bounding box center [790, 496] width 86 height 14
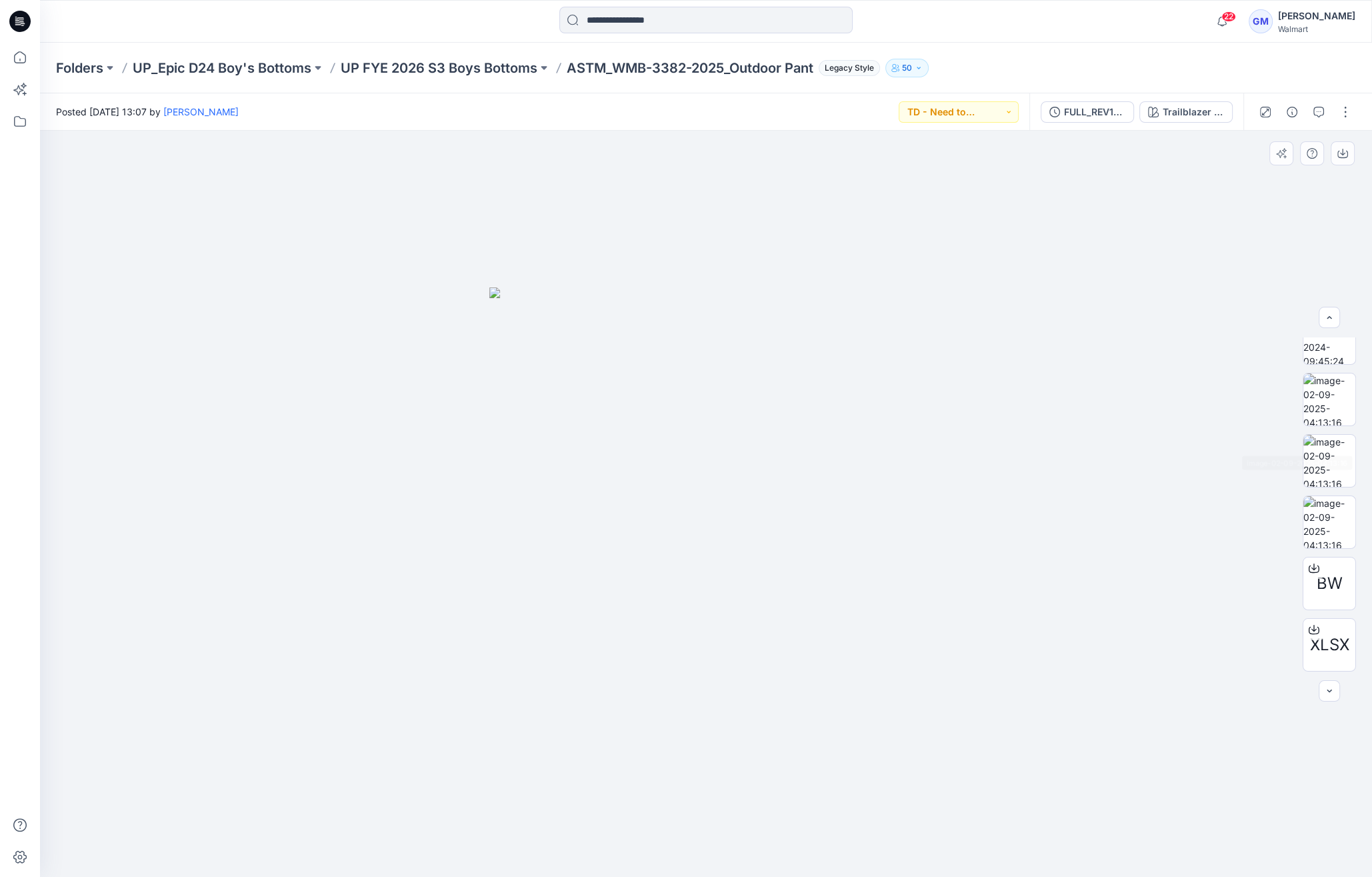
scroll to position [0, 0]
click at [1327, 422] on img at bounding box center [1329, 425] width 52 height 52
